Goal: Task Accomplishment & Management: Manage account settings

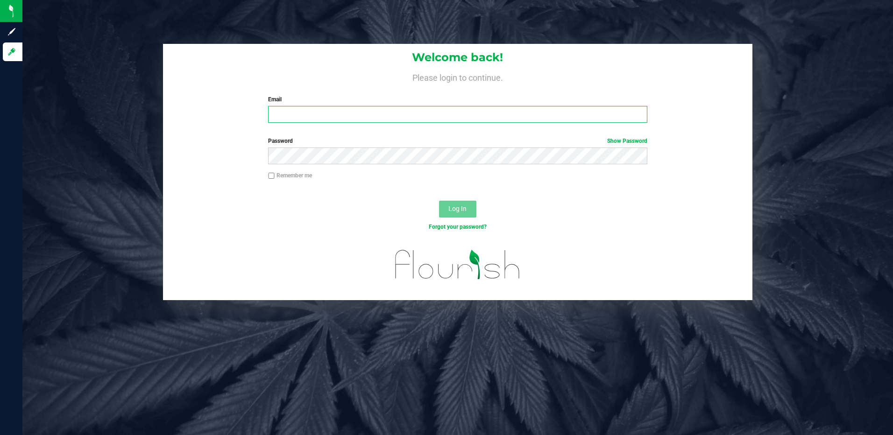
click at [306, 115] on input "Email" at bounding box center [457, 114] width 379 height 17
type input "slewandowski@liveparallel.com"
click at [439, 201] on button "Log In" at bounding box center [457, 209] width 37 height 17
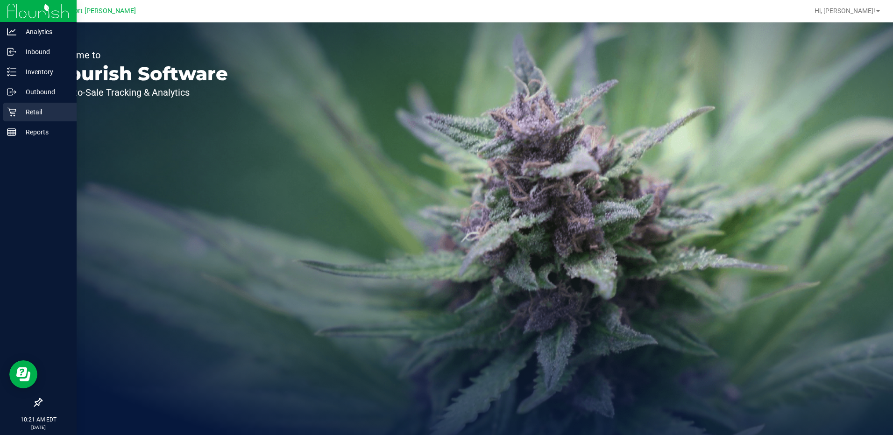
click at [29, 113] on p "Retail" at bounding box center [44, 111] width 56 height 11
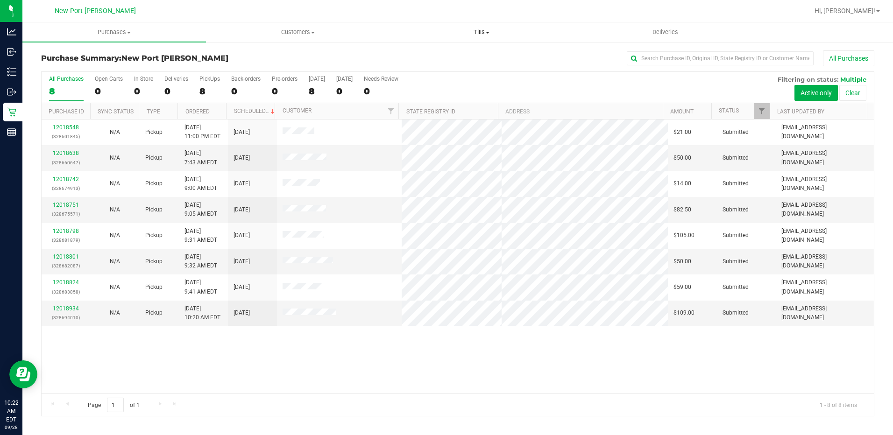
click at [485, 33] on span "Tills" at bounding box center [481, 32] width 183 height 8
click at [426, 55] on span "Manage tills" at bounding box center [421, 56] width 63 height 8
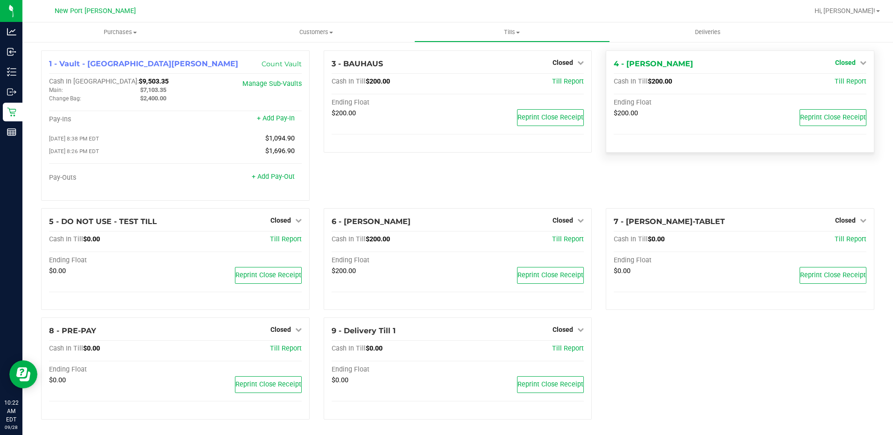
click at [860, 64] on icon at bounding box center [863, 62] width 7 height 7
click at [841, 81] on link "Open Till" at bounding box center [845, 81] width 25 height 7
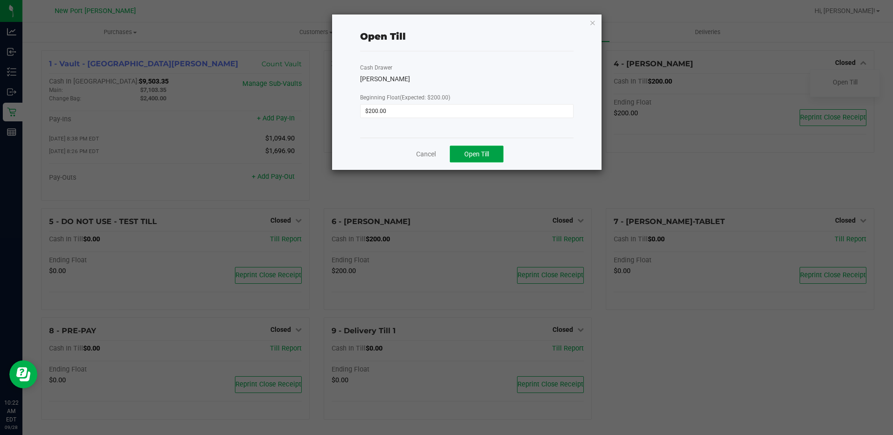
click at [486, 155] on span "Open Till" at bounding box center [476, 153] width 25 height 7
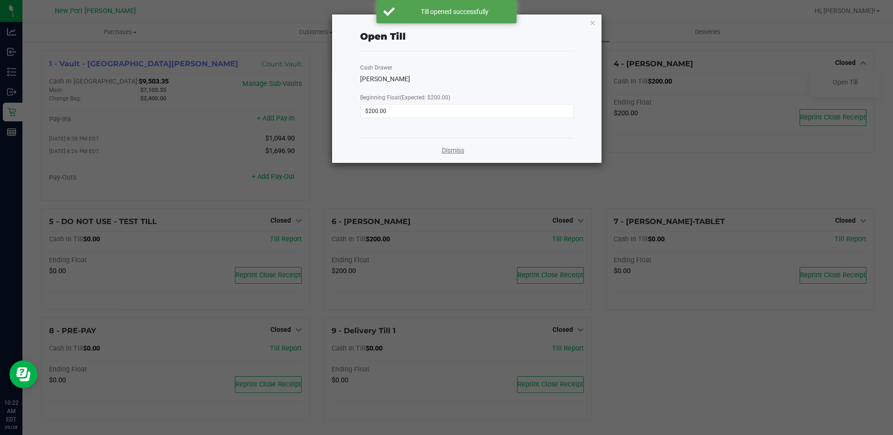
click at [454, 149] on link "Dismiss" at bounding box center [453, 151] width 22 height 10
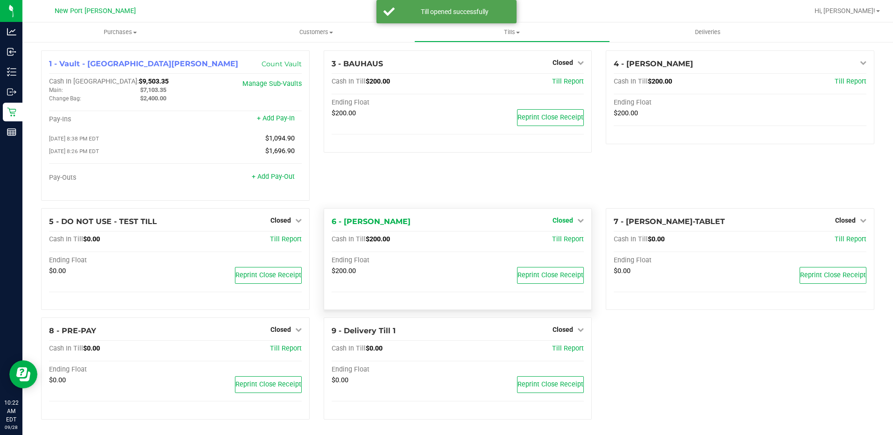
click at [577, 222] on icon at bounding box center [580, 220] width 7 height 7
click at [551, 243] on link "Open Till" at bounding box center [562, 239] width 25 height 7
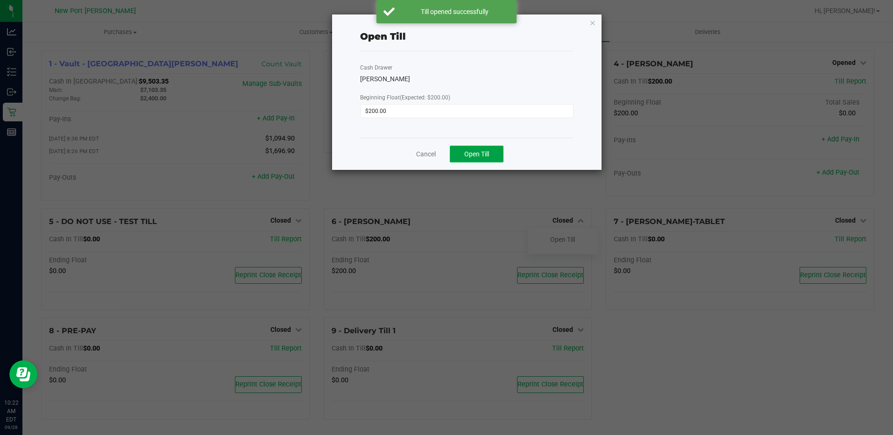
click at [481, 153] on span "Open Till" at bounding box center [476, 153] width 25 height 7
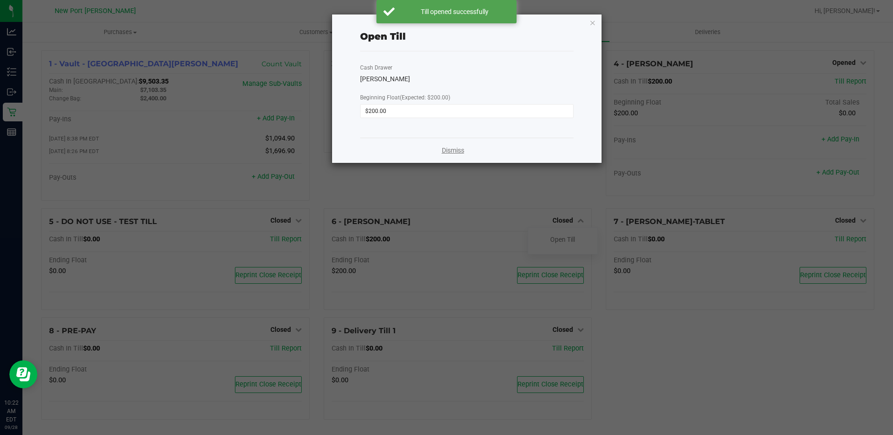
click at [457, 149] on link "Dismiss" at bounding box center [453, 151] width 22 height 10
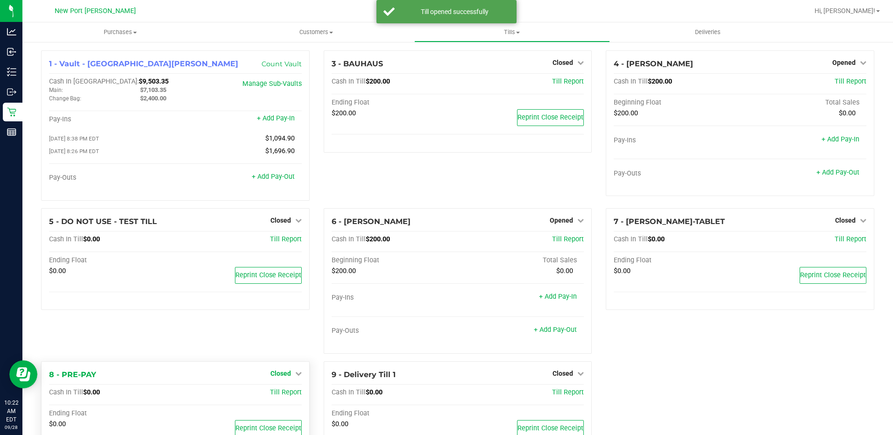
click at [296, 376] on icon at bounding box center [298, 373] width 7 height 7
click at [270, 395] on link "Open Till" at bounding box center [280, 392] width 25 height 7
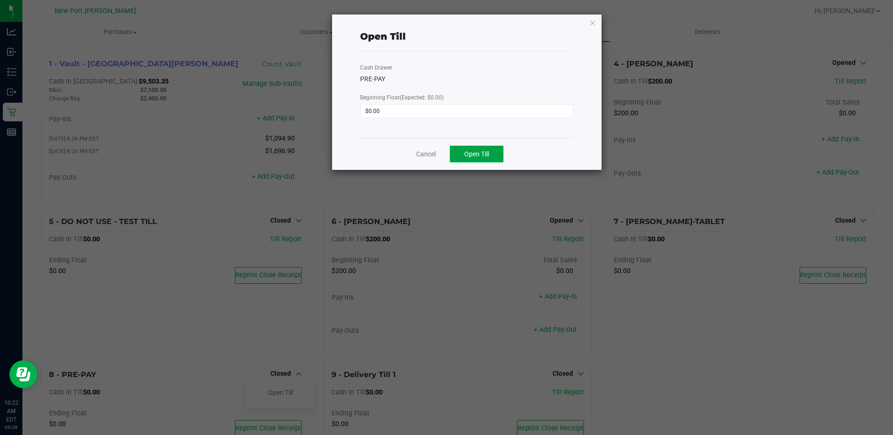
click at [478, 157] on span "Open Till" at bounding box center [476, 153] width 25 height 7
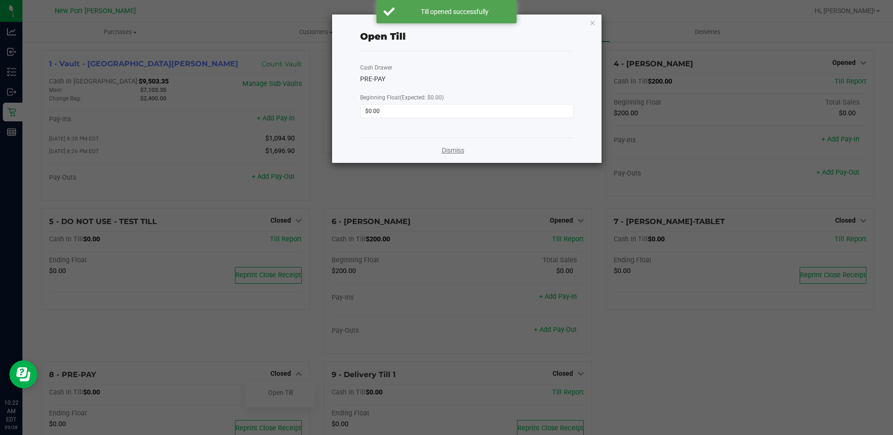
click at [456, 148] on link "Dismiss" at bounding box center [453, 151] width 22 height 10
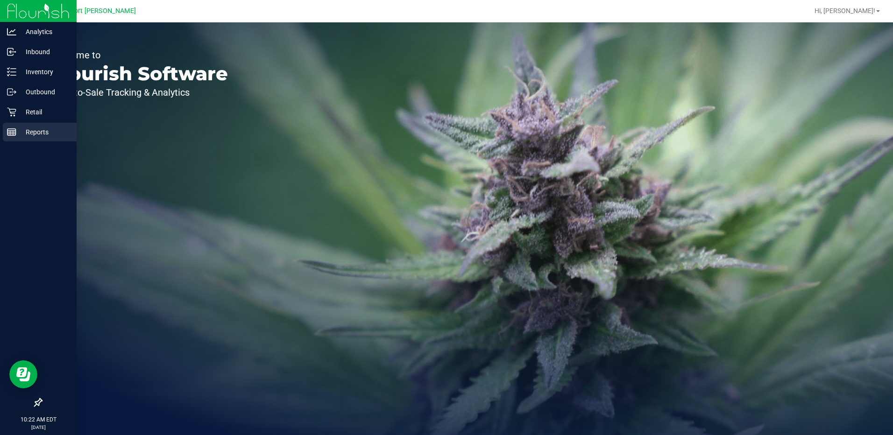
click at [35, 130] on p "Reports" at bounding box center [44, 132] width 56 height 11
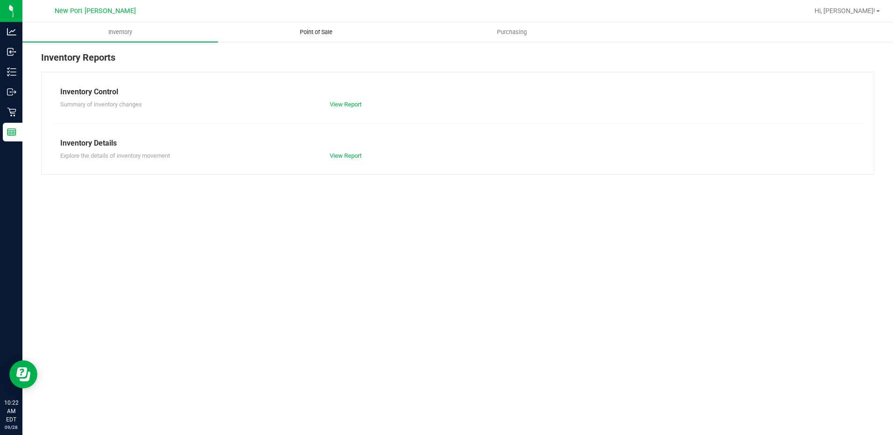
click at [321, 33] on span "Point of Sale" at bounding box center [316, 32] width 58 height 8
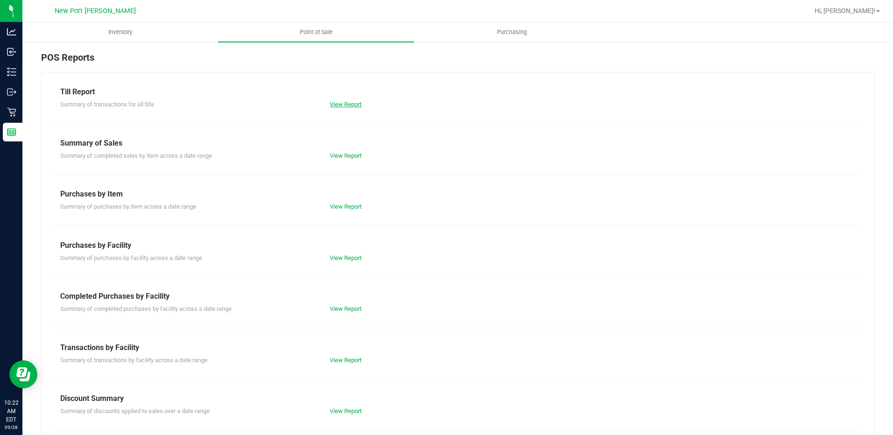
click at [351, 102] on link "View Report" at bounding box center [346, 104] width 32 height 7
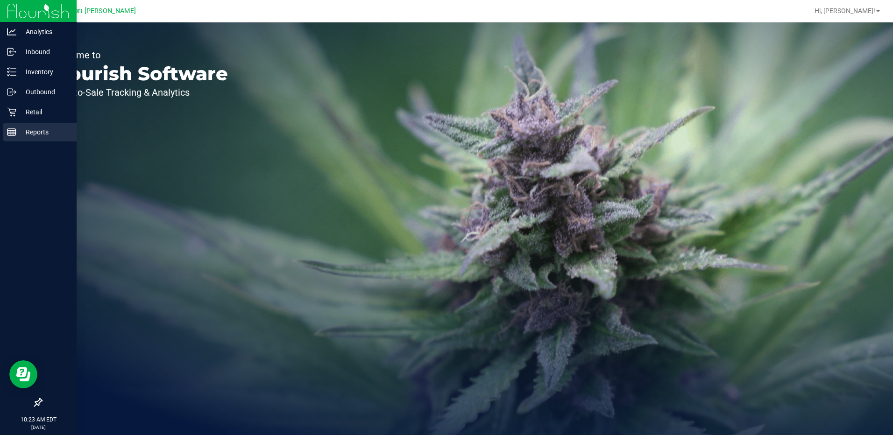
click at [42, 133] on p "Reports" at bounding box center [44, 132] width 56 height 11
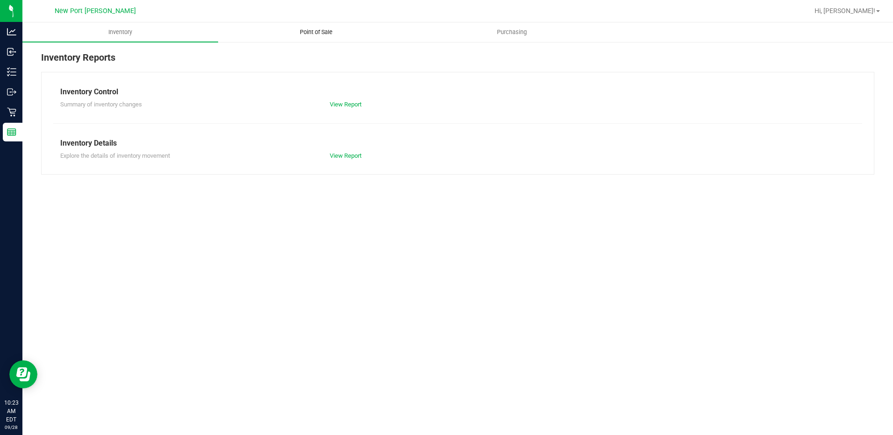
click at [324, 28] on span "Point of Sale" at bounding box center [316, 32] width 58 height 8
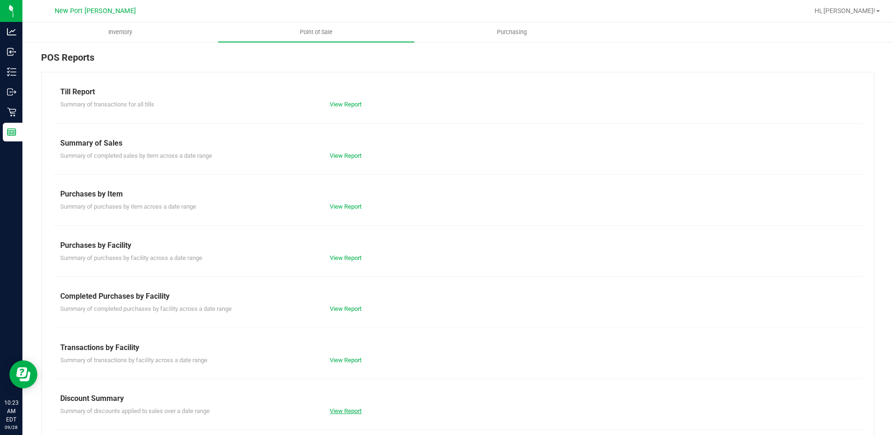
click at [351, 411] on link "View Report" at bounding box center [346, 411] width 32 height 7
